Goal: Navigation & Orientation: Find specific page/section

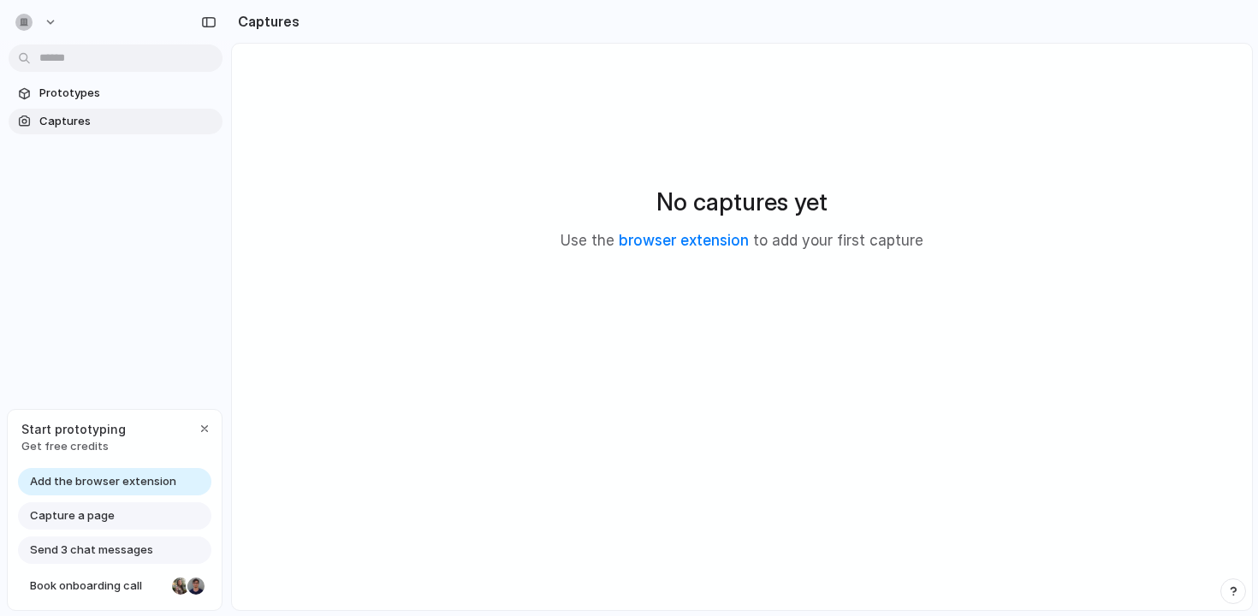
click at [455, 268] on div "No captures yet Use the browser extension to add your first capture" at bounding box center [742, 218] width 979 height 308
click at [663, 241] on link "browser extension" at bounding box center [684, 240] width 130 height 17
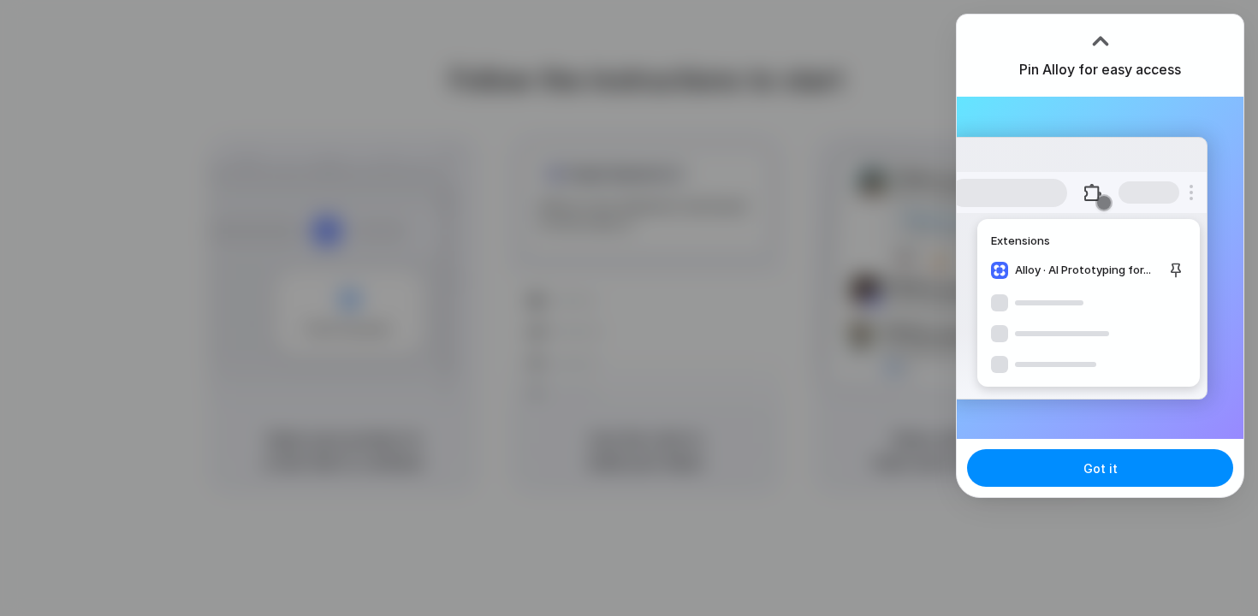
click at [127, 120] on div at bounding box center [629, 308] width 1258 height 616
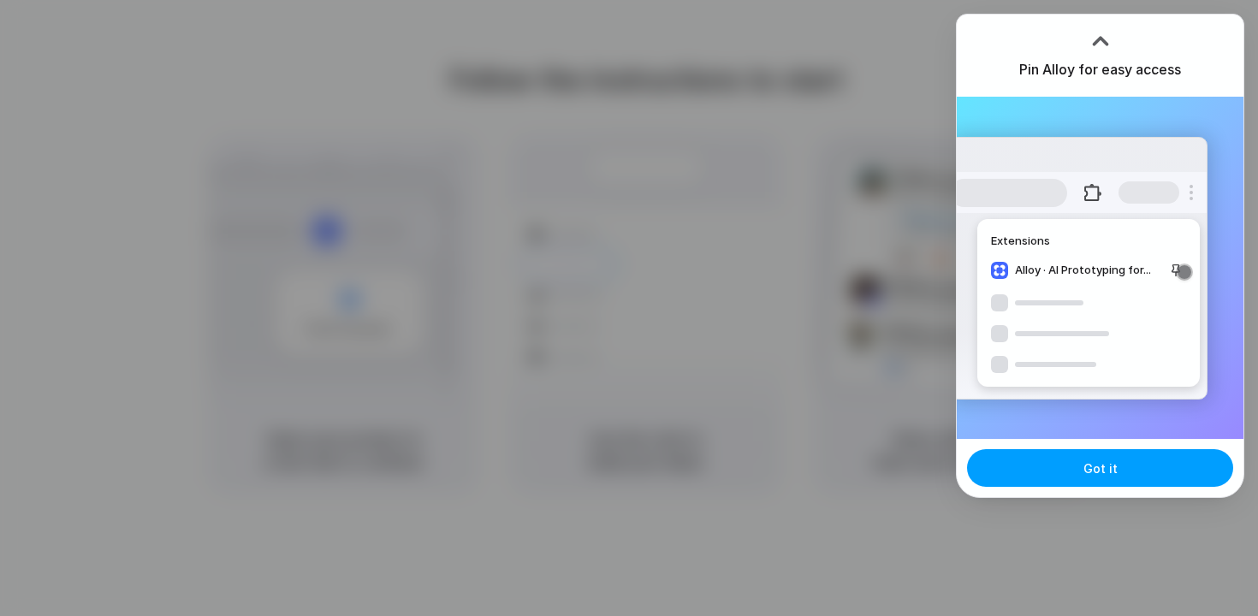
click at [1073, 466] on button "Got it" at bounding box center [1100, 468] width 266 height 38
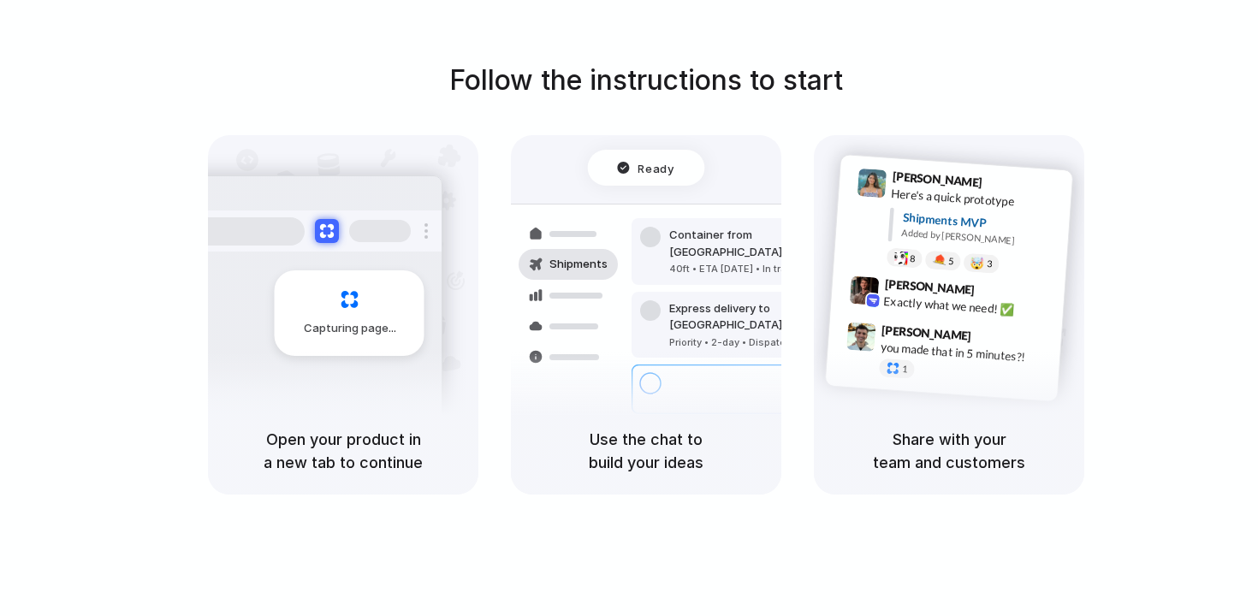
click at [629, 308] on div at bounding box center [629, 308] width 0 height 0
